Goal: Task Accomplishment & Management: Use online tool/utility

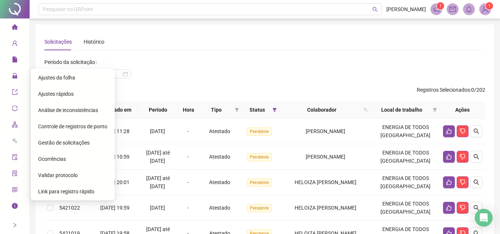
click at [66, 77] on span "Ajustes da folha" at bounding box center [56, 78] width 37 height 6
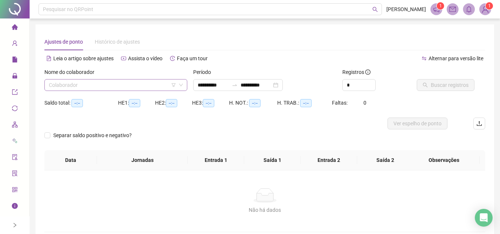
type input "**********"
click at [121, 82] on input "search" at bounding box center [112, 85] width 127 height 11
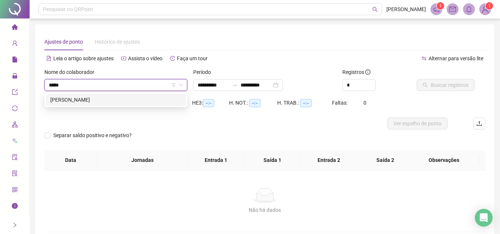
type input "******"
click at [112, 103] on div "[PERSON_NAME]" at bounding box center [115, 100] width 131 height 8
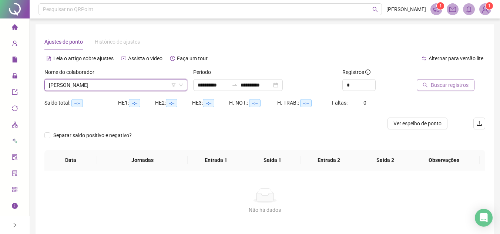
click at [453, 84] on span "Buscar registros" at bounding box center [450, 85] width 38 height 8
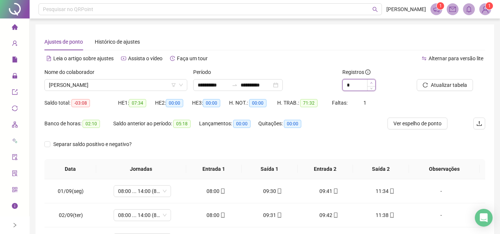
click at [371, 81] on span "Increase Value" at bounding box center [371, 83] width 8 height 7
type input "*"
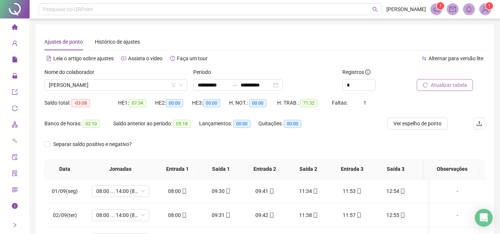
click at [447, 83] on span "Atualizar tabela" at bounding box center [449, 85] width 36 height 8
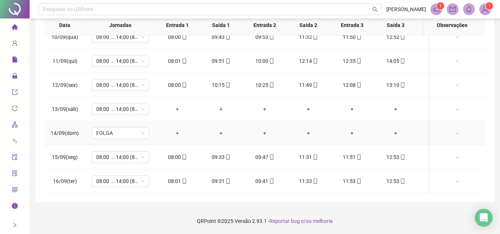
scroll to position [233, 0]
click at [450, 105] on div "-" at bounding box center [458, 109] width 44 height 8
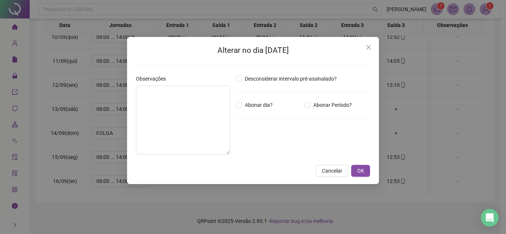
click at [233, 104] on div "Desconsiderar intervalo pré-assinalado? Abonar dia? Abonar Período? Horas a abo…" at bounding box center [303, 118] width 140 height 86
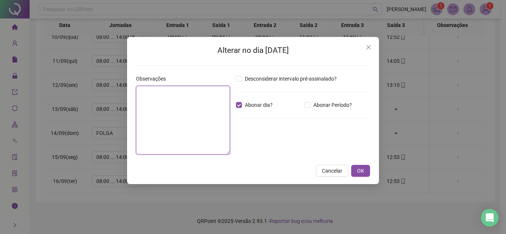
click at [201, 108] on textarea at bounding box center [183, 120] width 94 height 69
type textarea "*"
type textarea "**********"
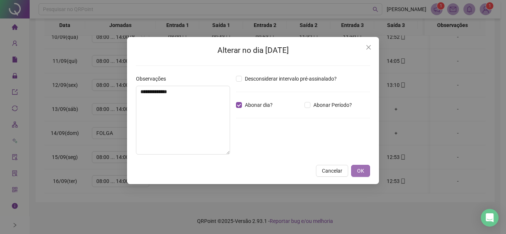
click at [364, 169] on span "OK" at bounding box center [360, 171] width 7 height 8
